Goal: Information Seeking & Learning: Learn about a topic

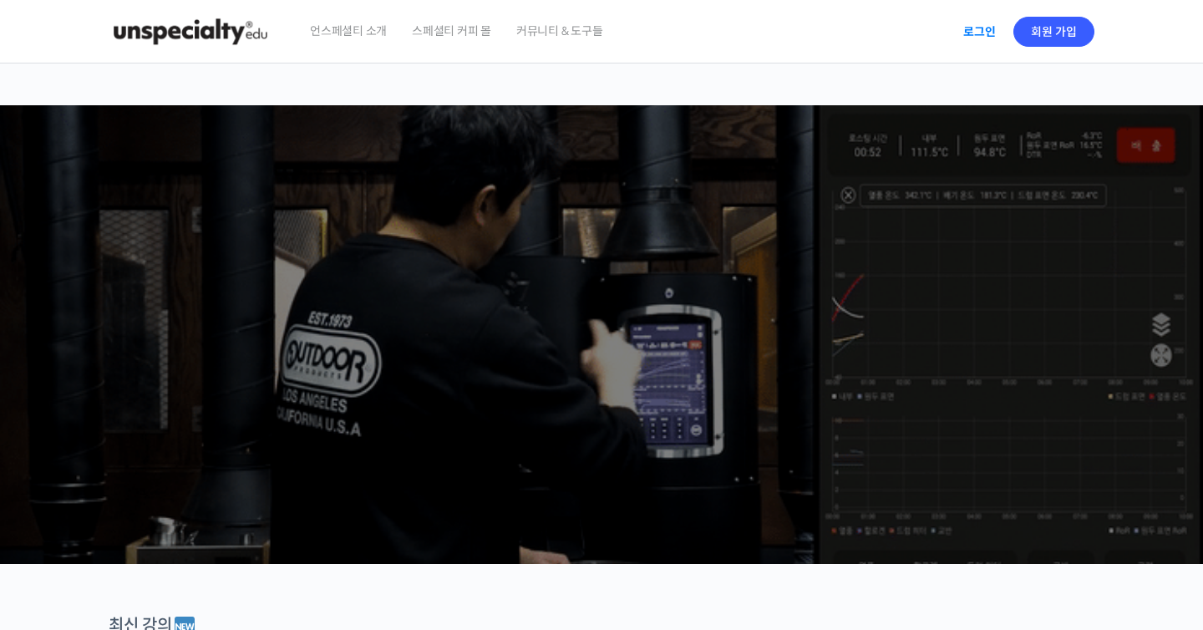
click at [965, 26] on link "로그인" at bounding box center [979, 32] width 53 height 38
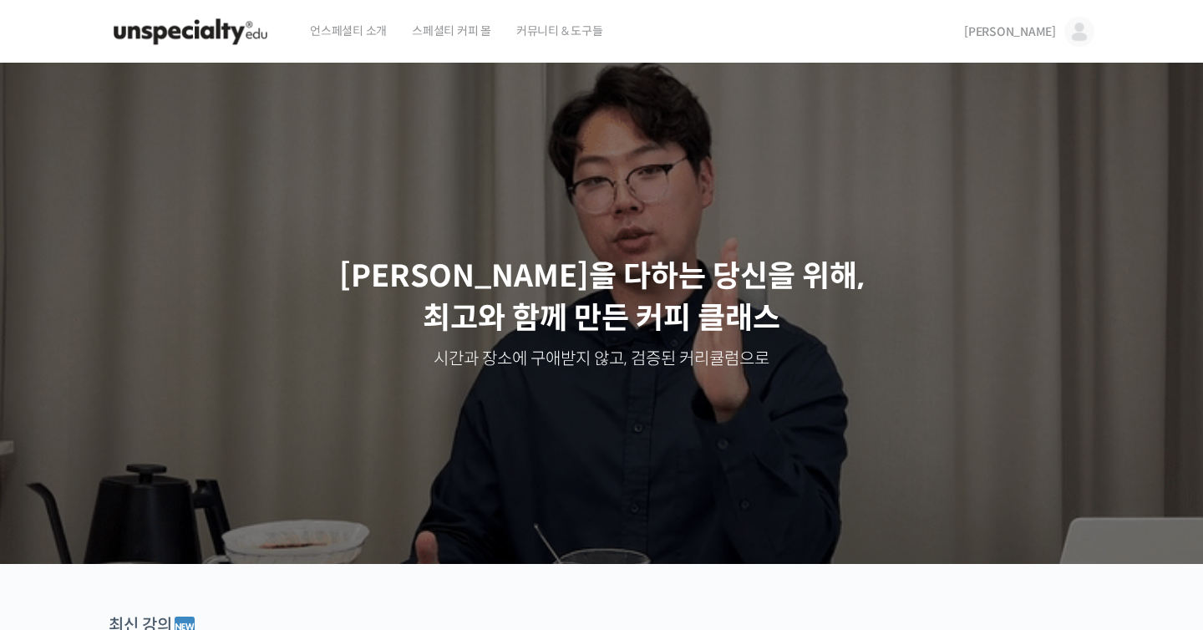
click at [1056, 34] on link "[PERSON_NAME]" at bounding box center [1029, 31] width 130 height 63
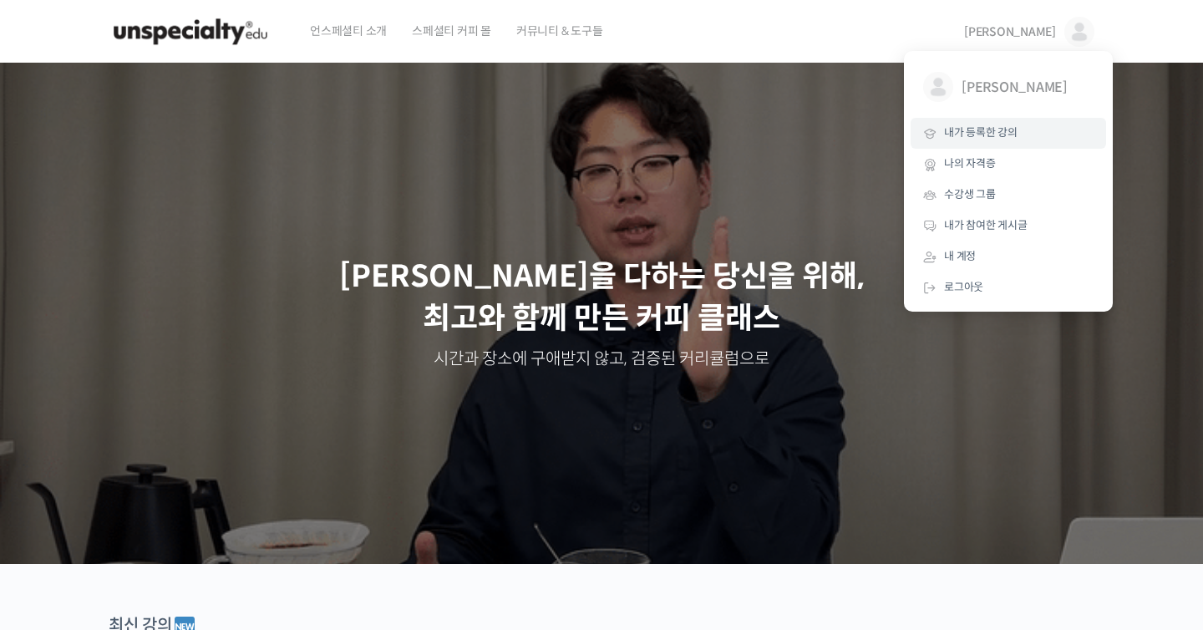
click at [999, 125] on link "내가 등록한 강의" at bounding box center [1007, 133] width 195 height 31
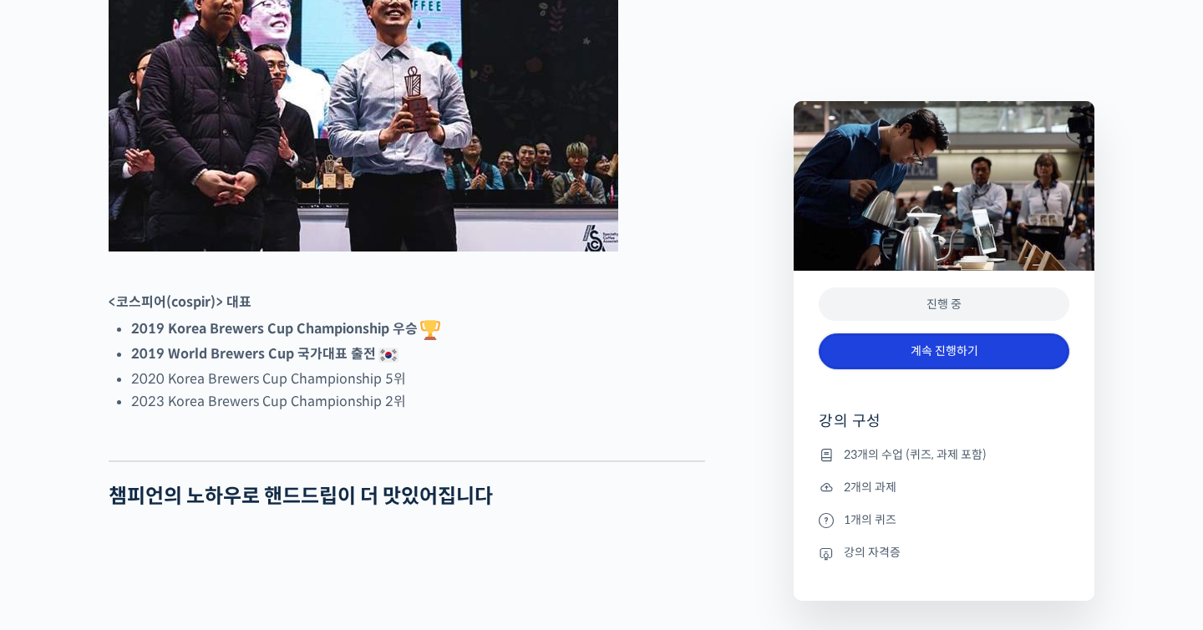
click at [856, 357] on link "계속 진행하기" at bounding box center [943, 351] width 251 height 36
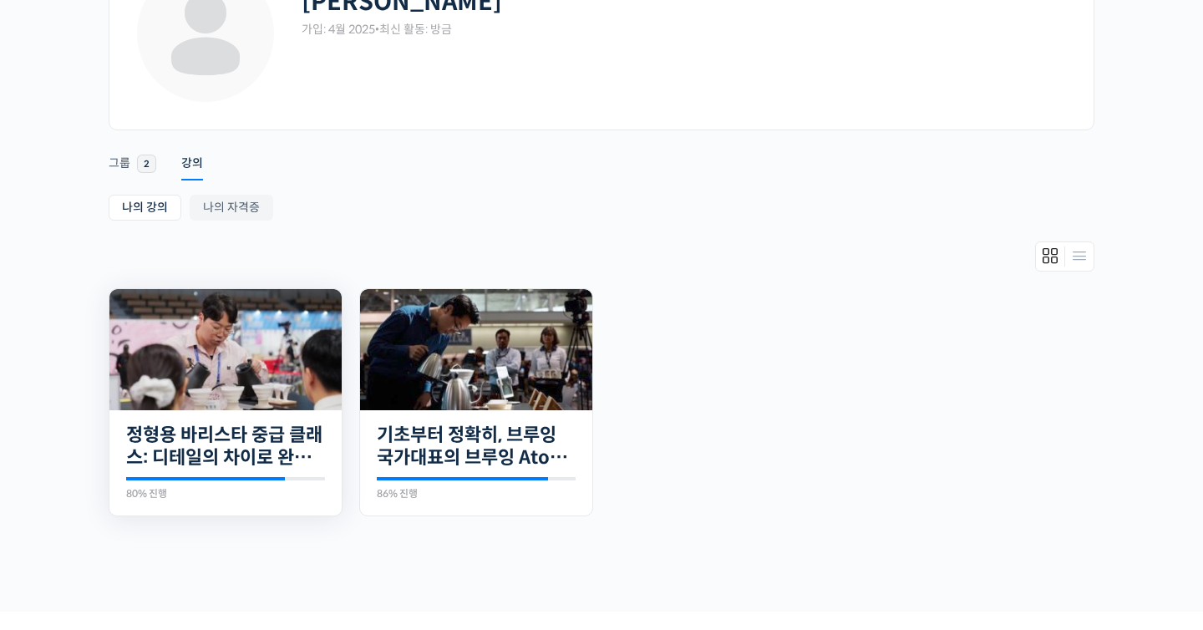
click at [253, 364] on img at bounding box center [225, 349] width 232 height 121
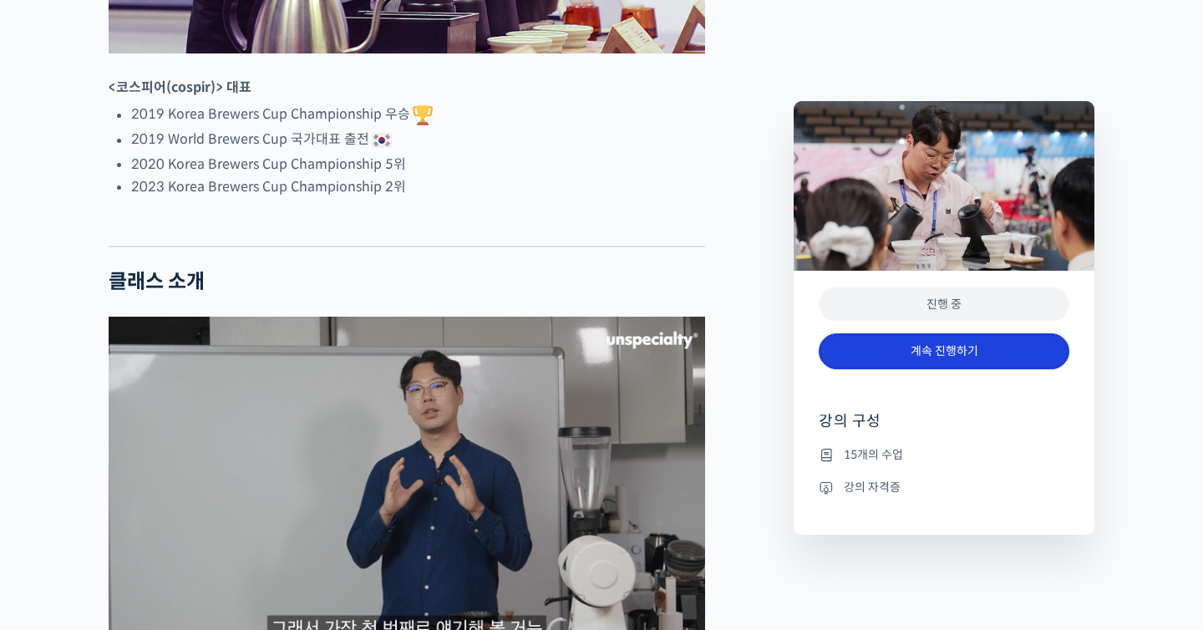
click at [960, 357] on link "계속 진행하기" at bounding box center [943, 351] width 251 height 36
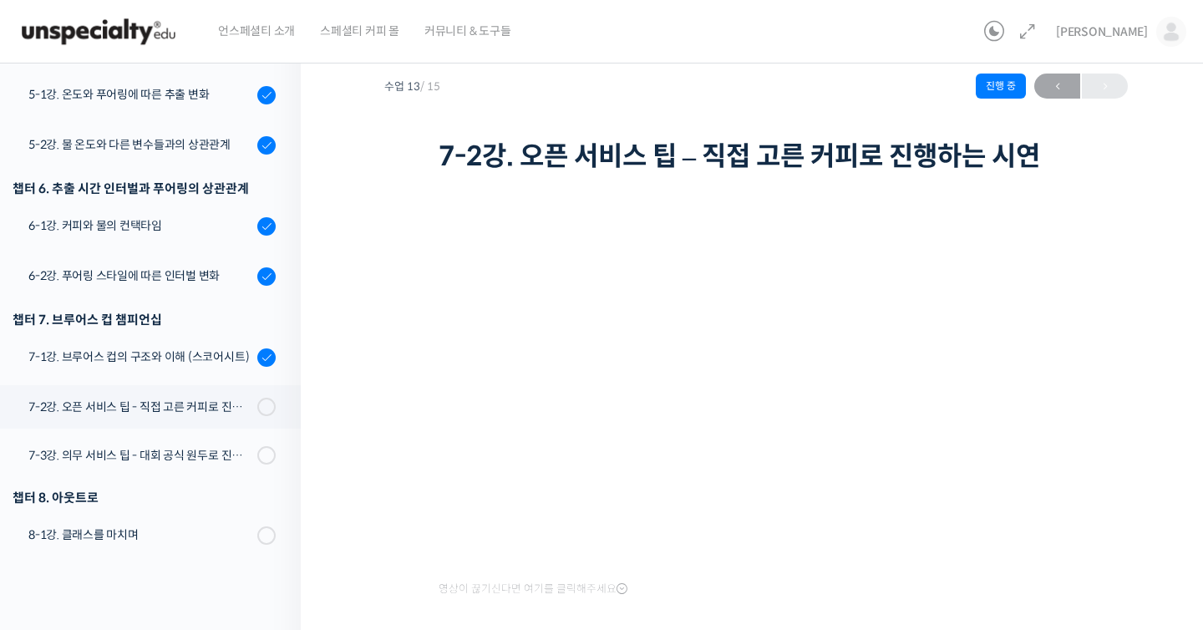
scroll to position [71, 0]
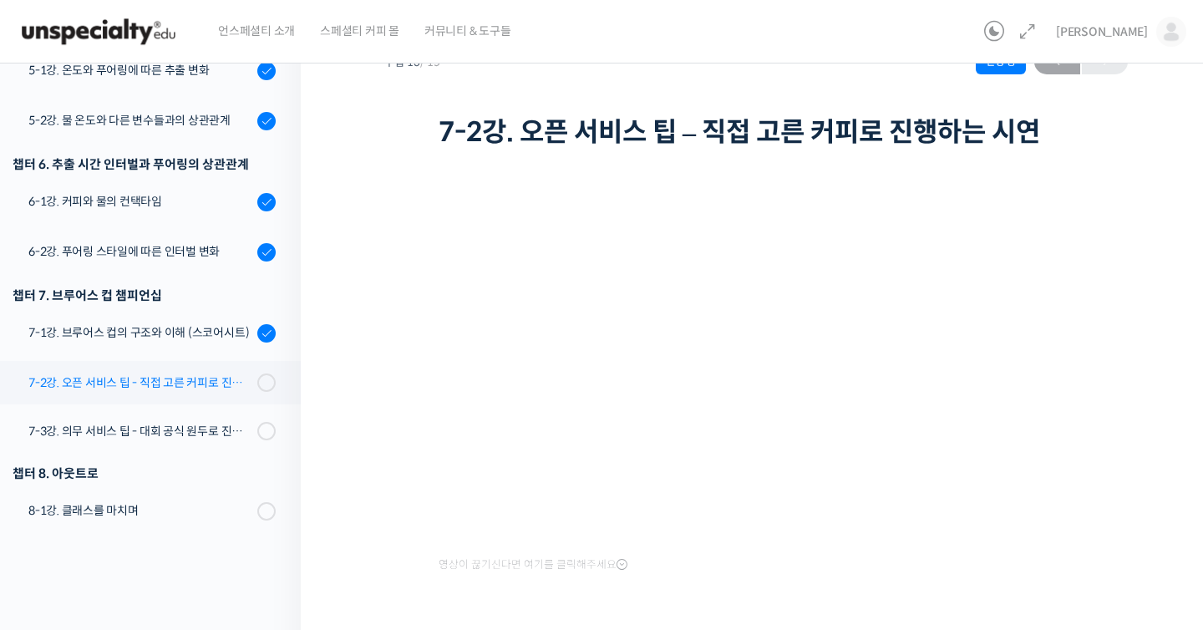
click at [175, 386] on div "7-2강. 오픈 서비스 팁 - 직접 고른 커피로 진행하는 시연" at bounding box center [140, 382] width 224 height 18
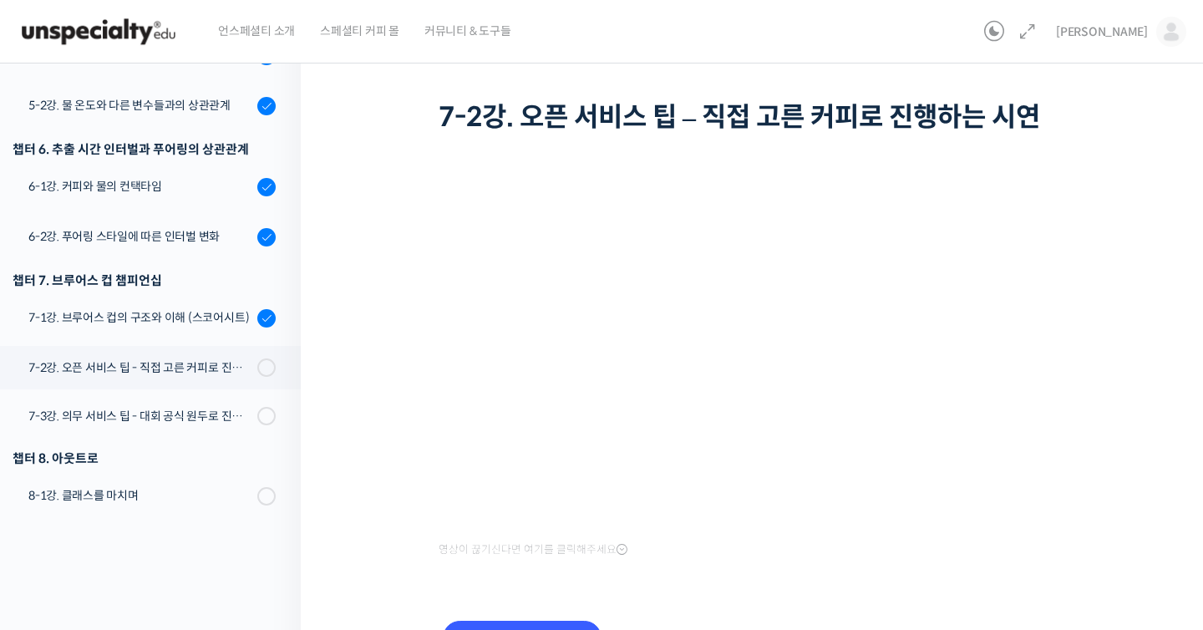
scroll to position [187, 0]
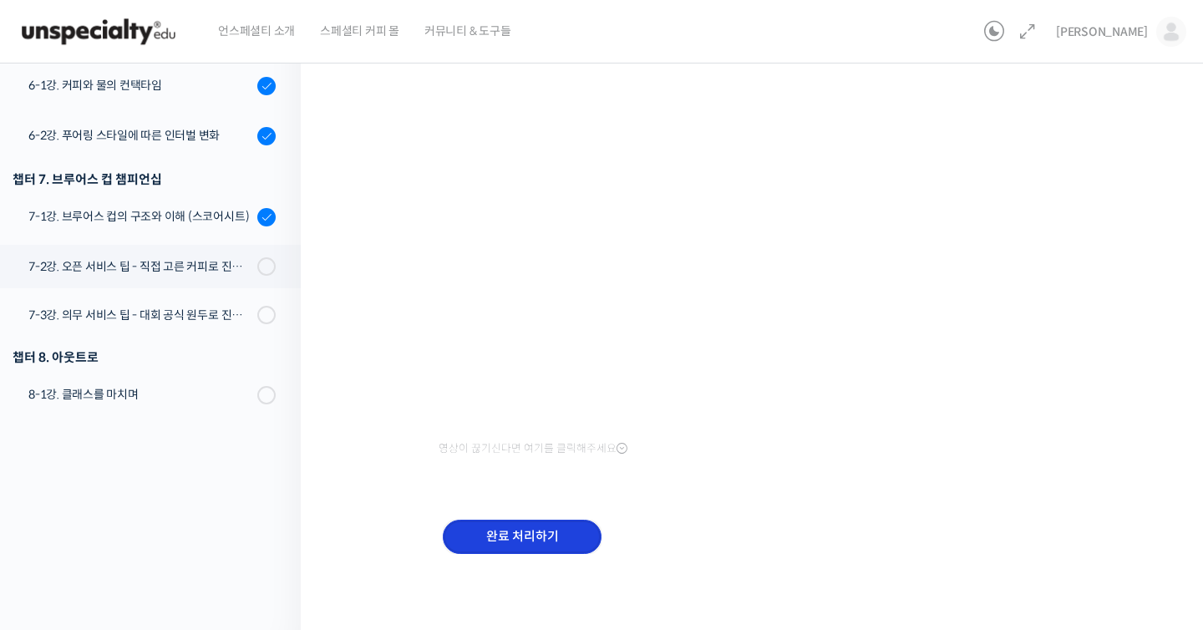
click at [509, 549] on input "완료 처리하기" at bounding box center [522, 536] width 159 height 34
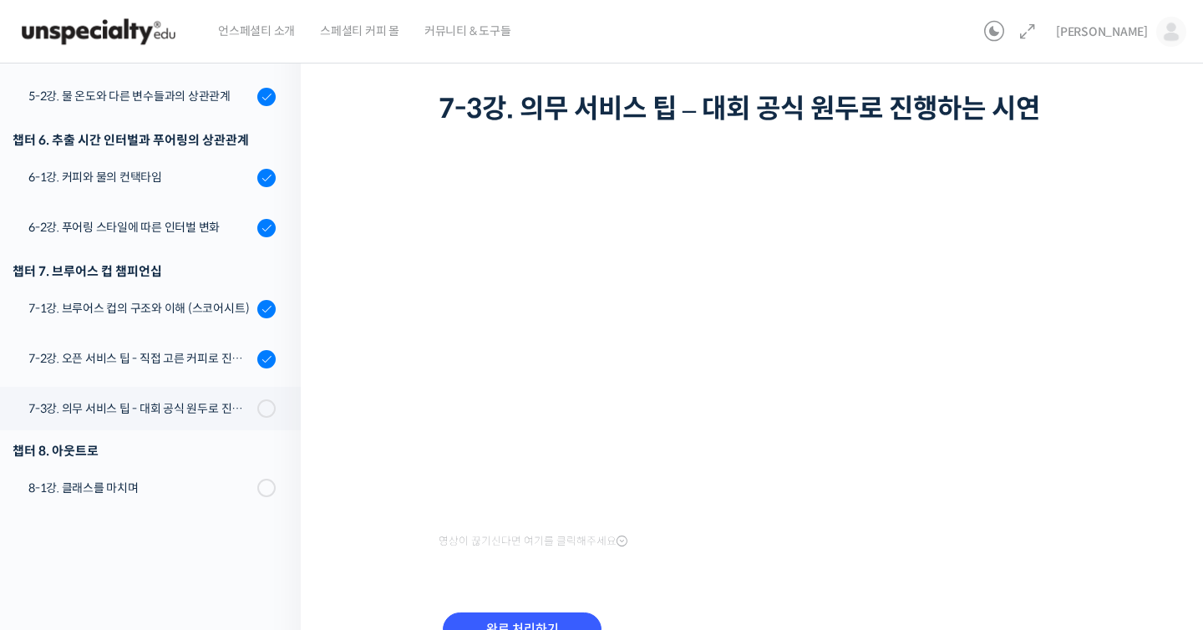
scroll to position [91, 0]
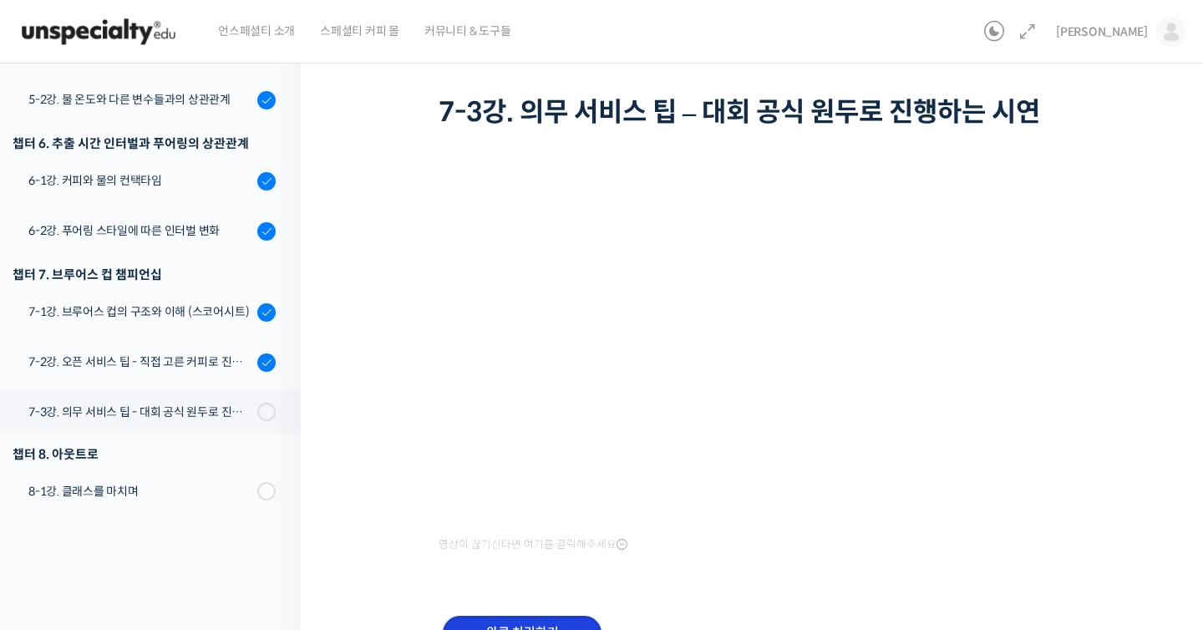
click at [514, 621] on input "완료 처리하기" at bounding box center [522, 632] width 159 height 34
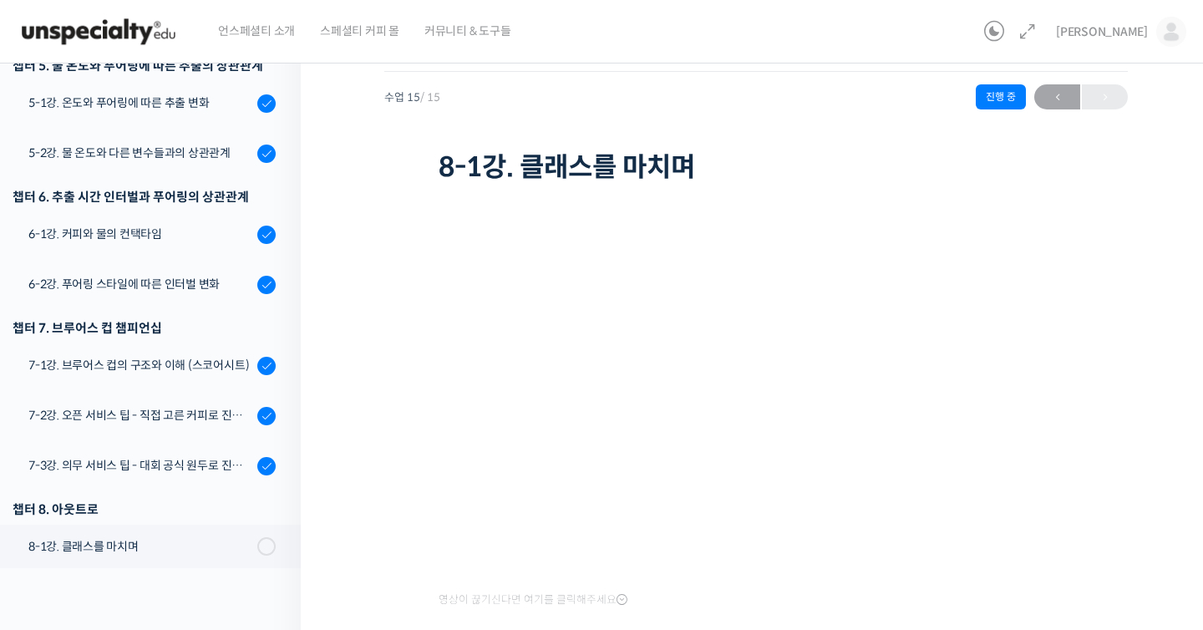
scroll to position [35, 0]
click at [198, 366] on div "7-1강. 브루어스 컵의 구조와 이해 (스코어시트)" at bounding box center [140, 366] width 224 height 18
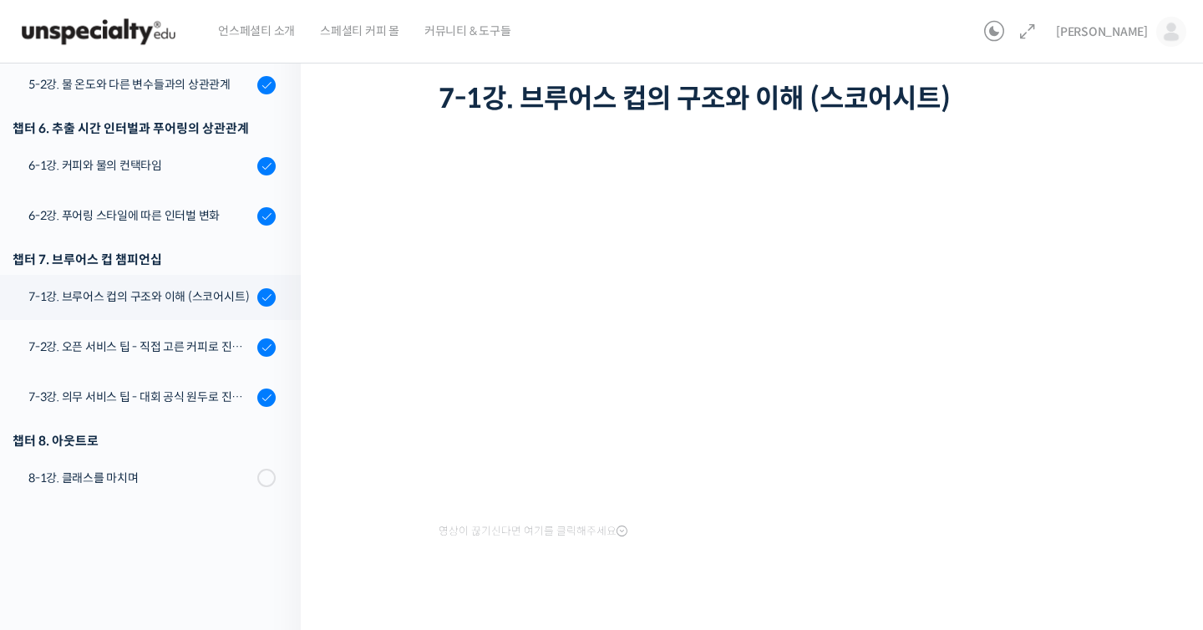
scroll to position [117, 0]
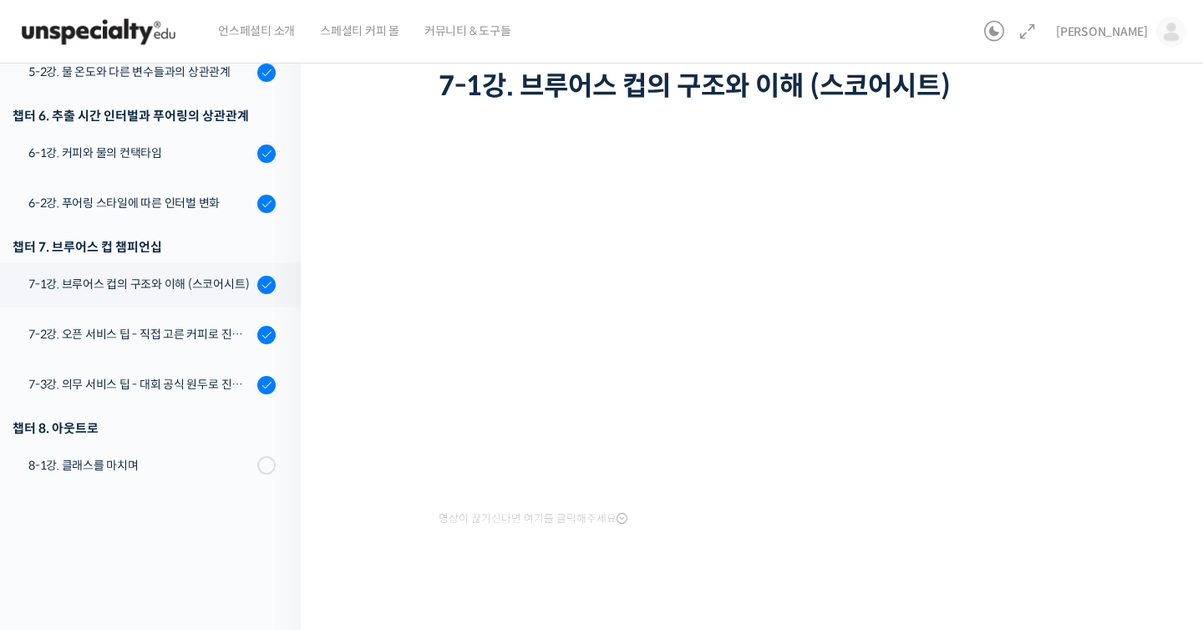
click at [961, 569] on div "영상이 끊기신다면 여기를 클릭해주세요" at bounding box center [755, 357] width 635 height 500
click at [935, 554] on div "영상이 끊기신다면 여기를 클릭해주세요" at bounding box center [755, 357] width 635 height 500
click at [1117, 491] on div "정형용 바리스타 중급 클래스: 디테일의 차이로 완성하는 브루잉 레시피 7-1강. 브루어스 컵의 구조와 이해 (스코어시트) 완료함 수업 12 /…" at bounding box center [755, 282] width 743 height 649
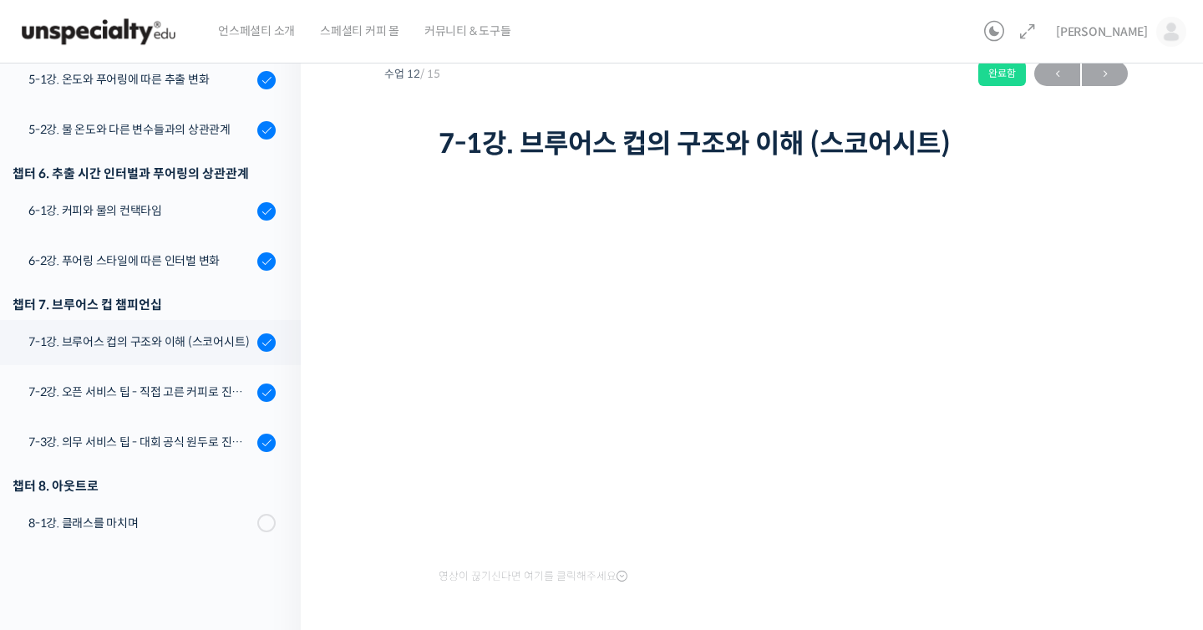
scroll to position [60, 0]
click at [417, 312] on div "정형용 바리스타 중급 클래스: 디테일의 차이로 완성하는 브루잉 레시피 7-1강. 브루어스 컵의 구조와 이해 (스코어시트) 완료함 수업 12 /…" at bounding box center [755, 339] width 743 height 649
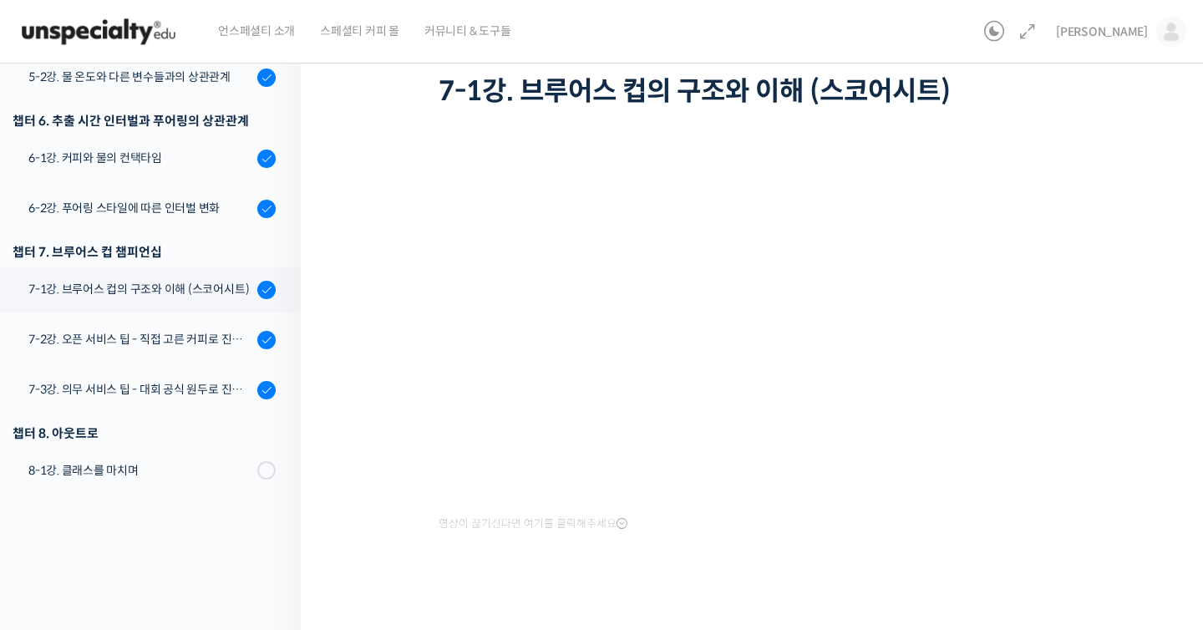
scroll to position [109, 0]
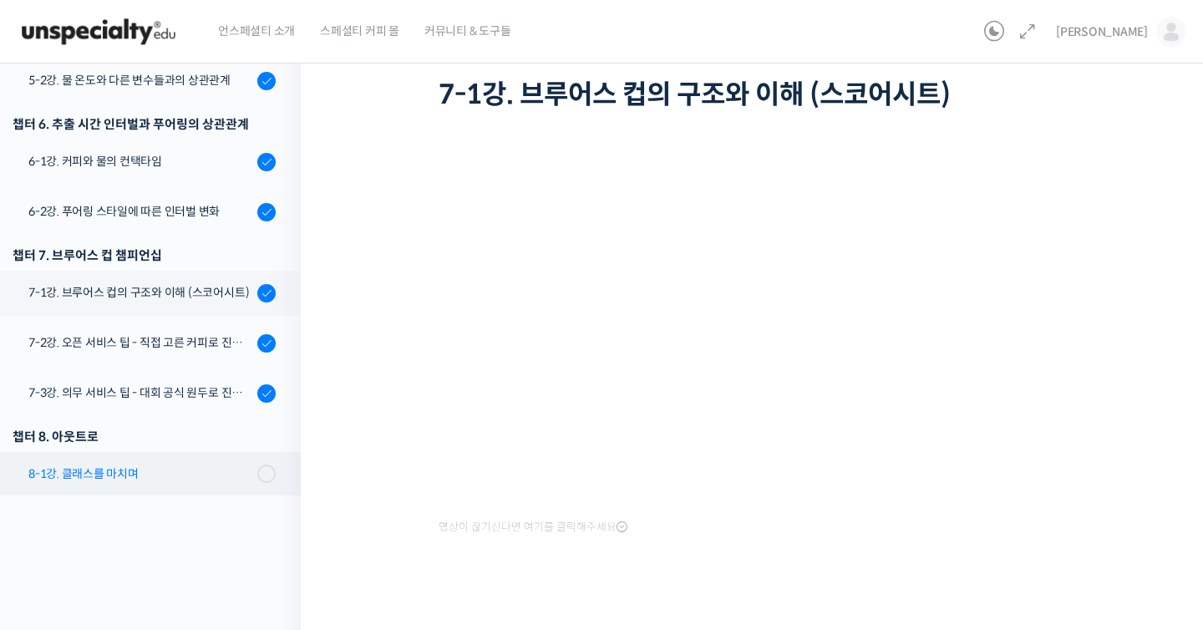
click at [230, 474] on div "8-1강. 클래스를 마치며" at bounding box center [140, 473] width 224 height 18
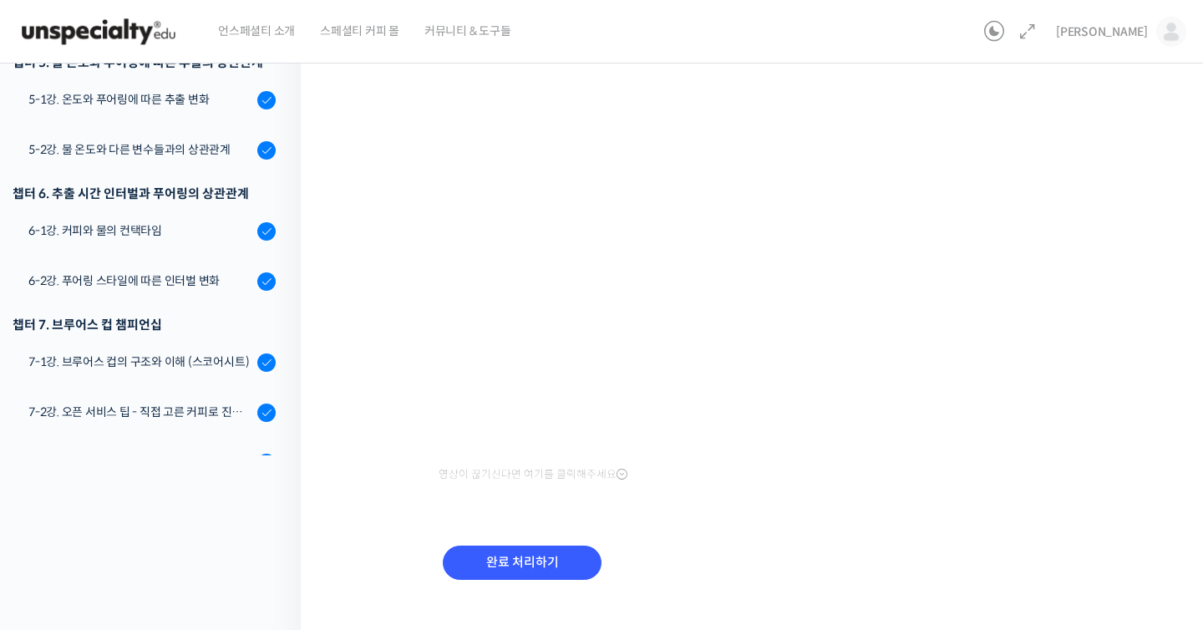
scroll to position [187, 0]
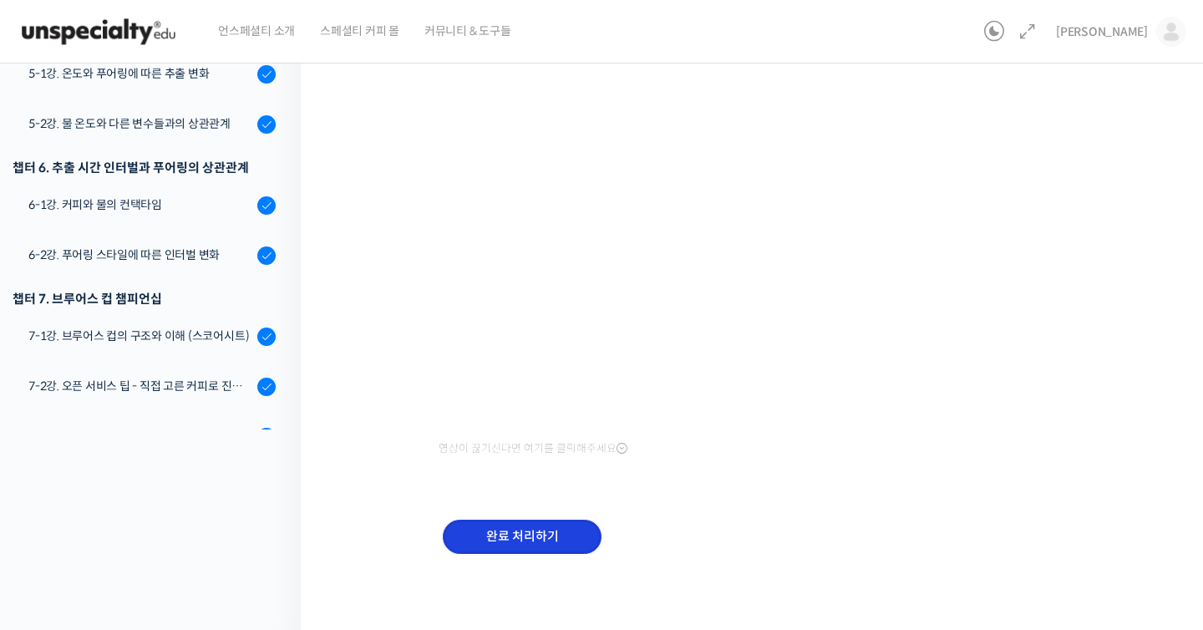
click at [575, 539] on input "완료 처리하기" at bounding box center [522, 536] width 159 height 34
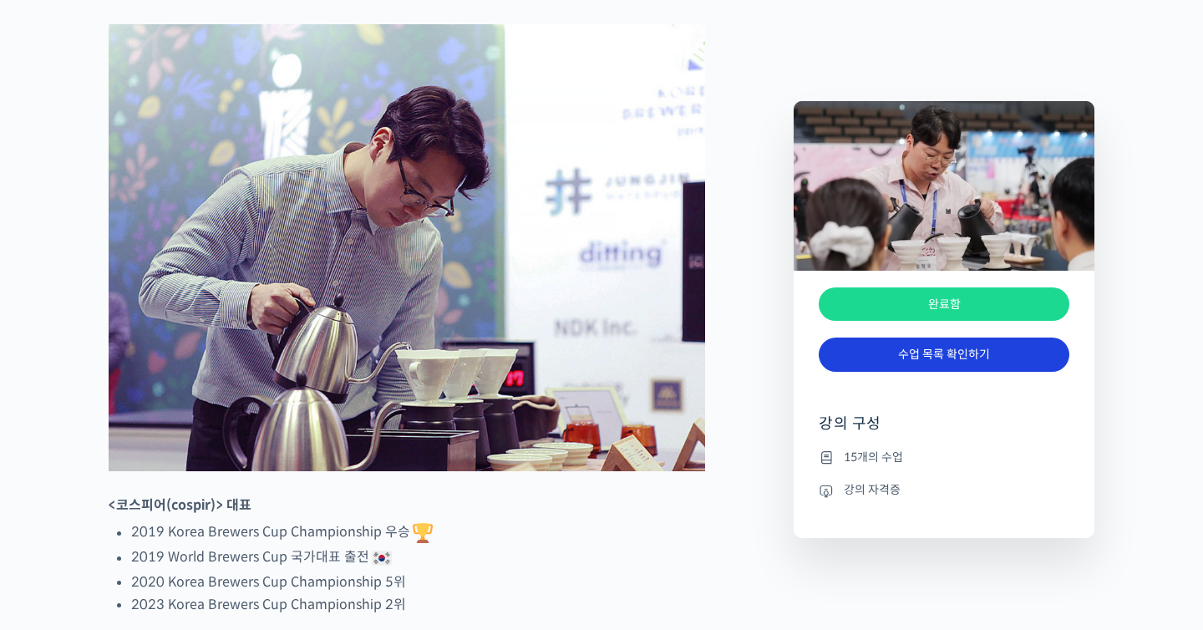
click at [959, 361] on link "수업 목록 확인하기" at bounding box center [943, 354] width 251 height 34
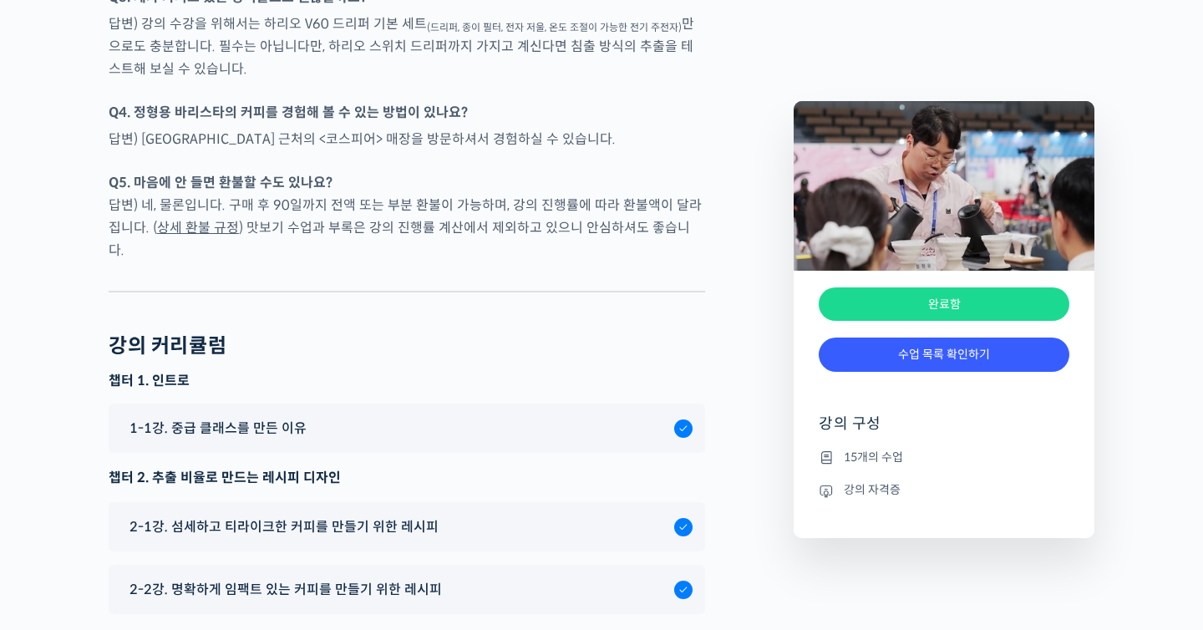
scroll to position [4789, 0]
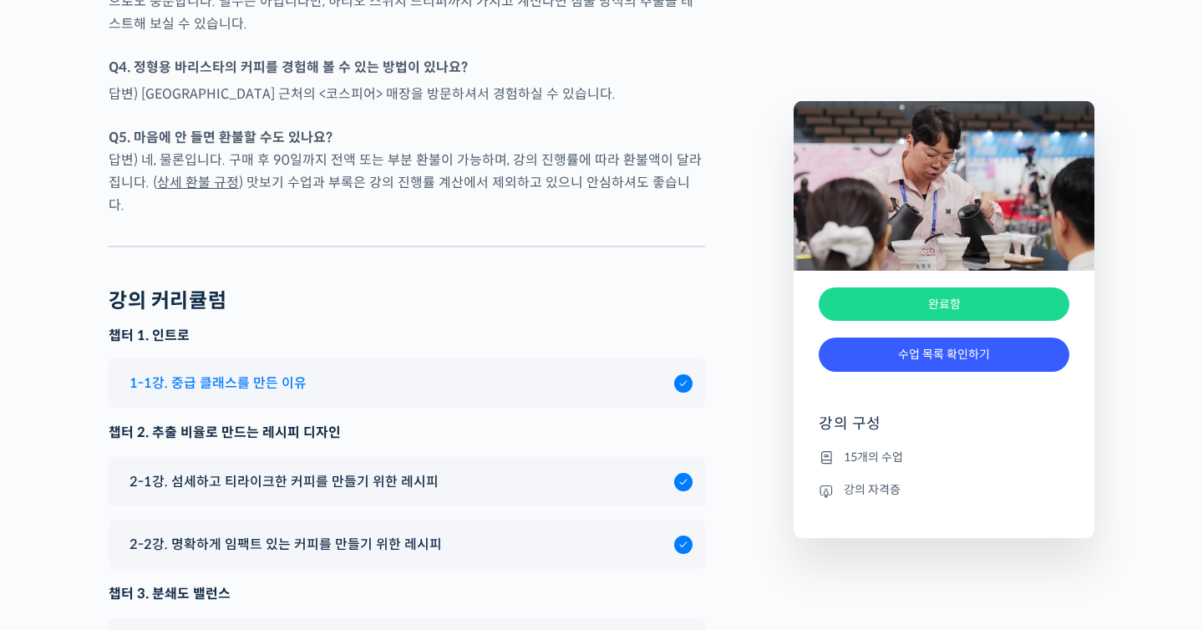
click at [256, 382] on div "1-1강. 중급 클래스를 만든 이유" at bounding box center [407, 382] width 596 height 49
click at [257, 394] on span "1-1강. 중급 클래스를 만든 이유" at bounding box center [217, 383] width 177 height 23
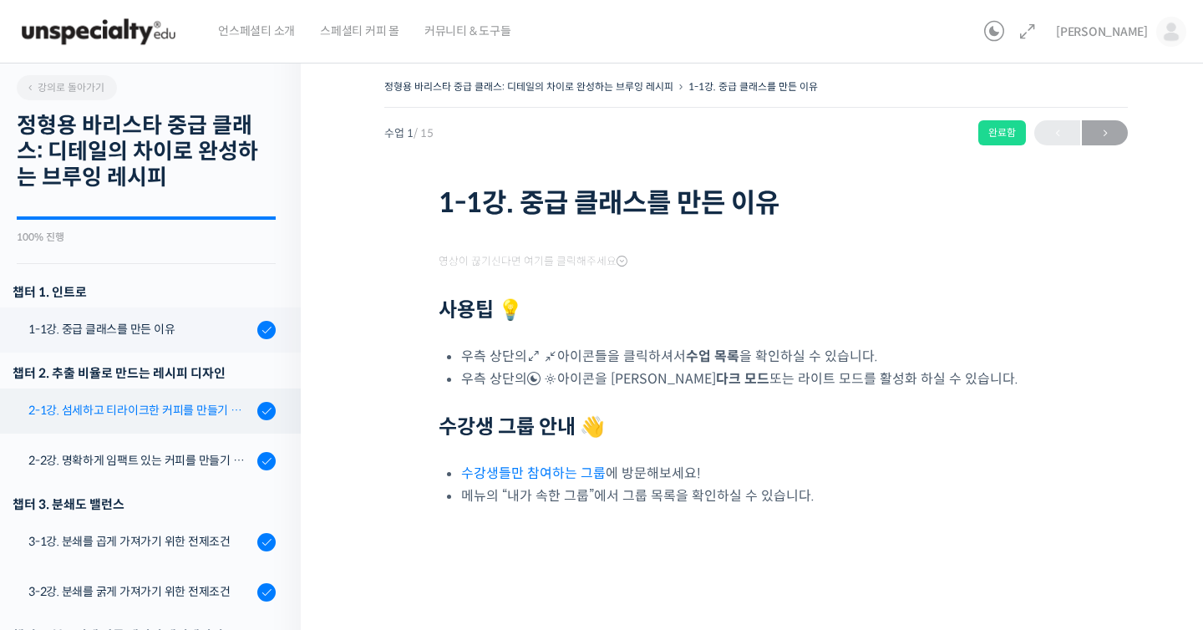
scroll to position [67, 0]
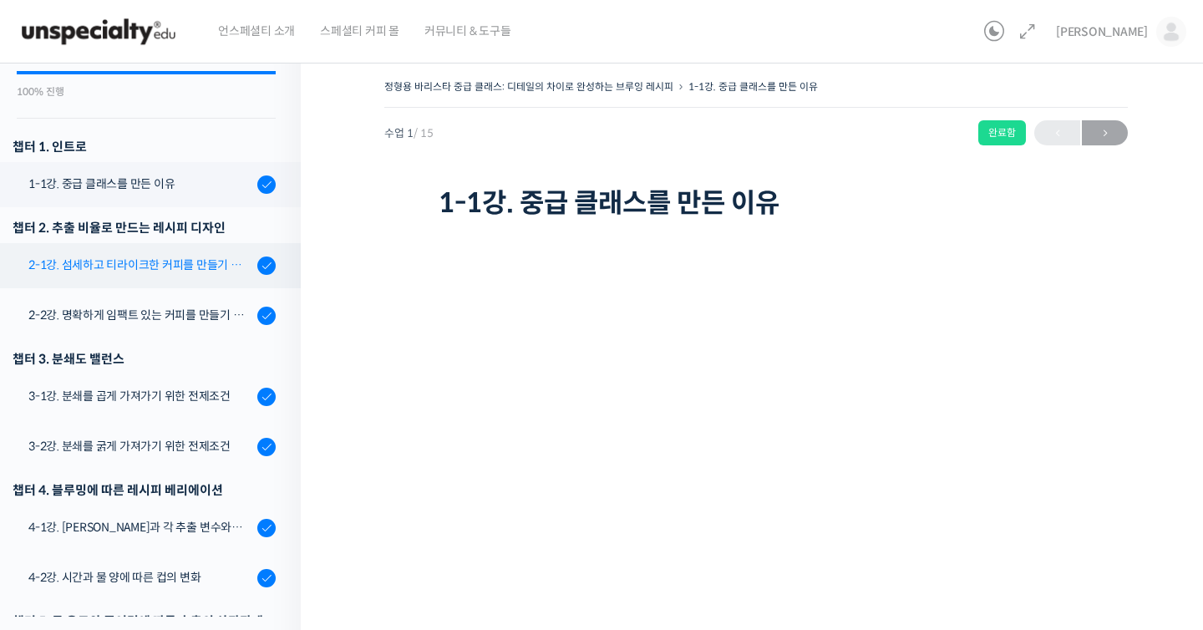
scroll to position [0, 0]
